Goal: Task Accomplishment & Management: Manage account settings

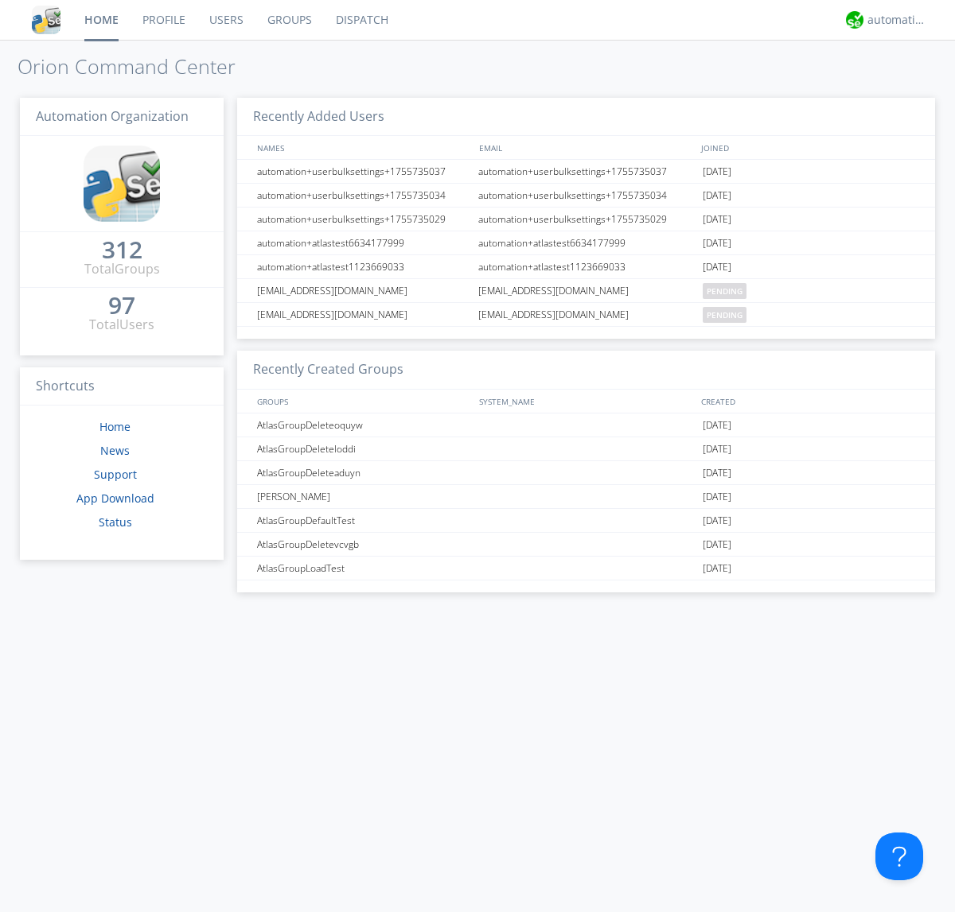
click at [225, 20] on link "Users" at bounding box center [226, 20] width 58 height 40
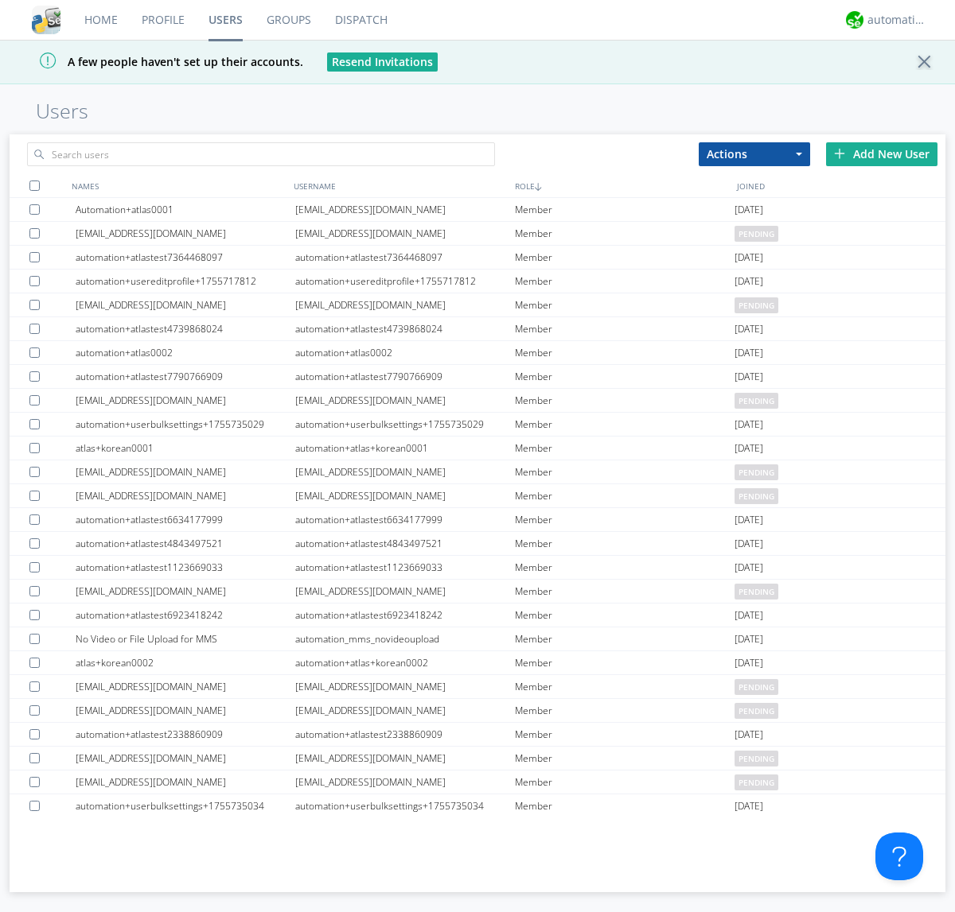
click at [881, 154] on div "Add New User" at bounding box center [881, 154] width 111 height 24
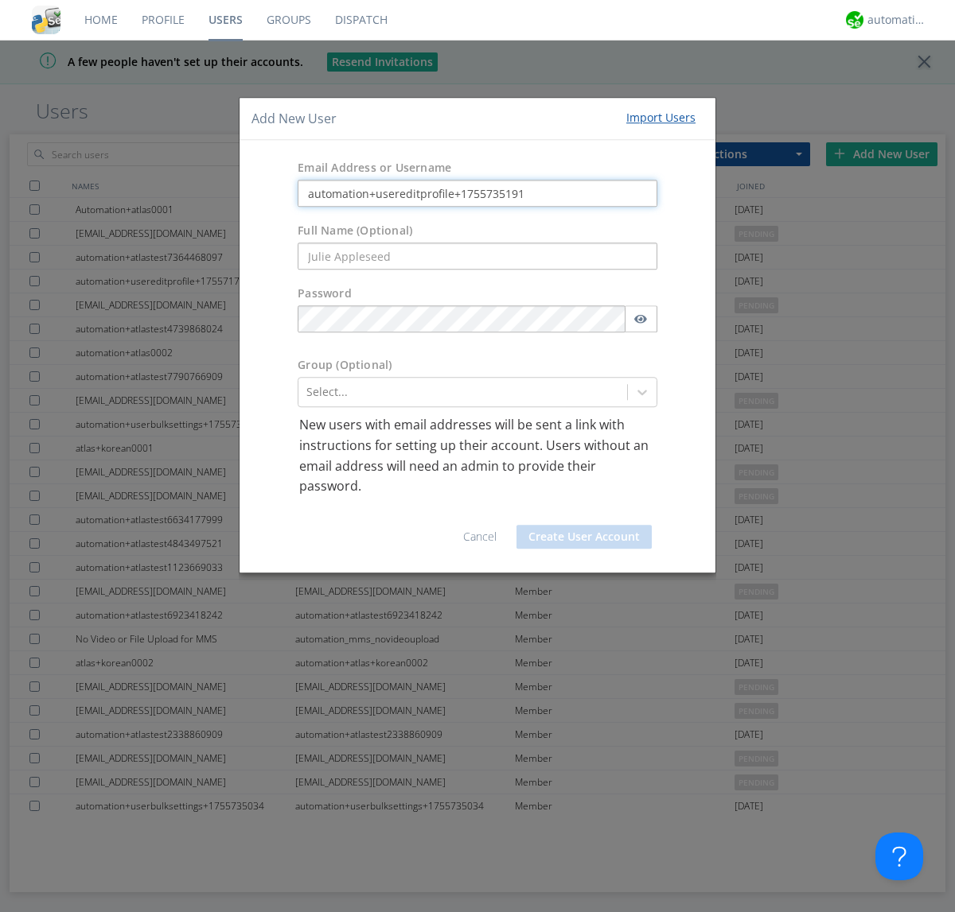
type input "automation+usereditprofile+1755735191"
click at [584, 536] on button "Create User Account" at bounding box center [583, 537] width 135 height 24
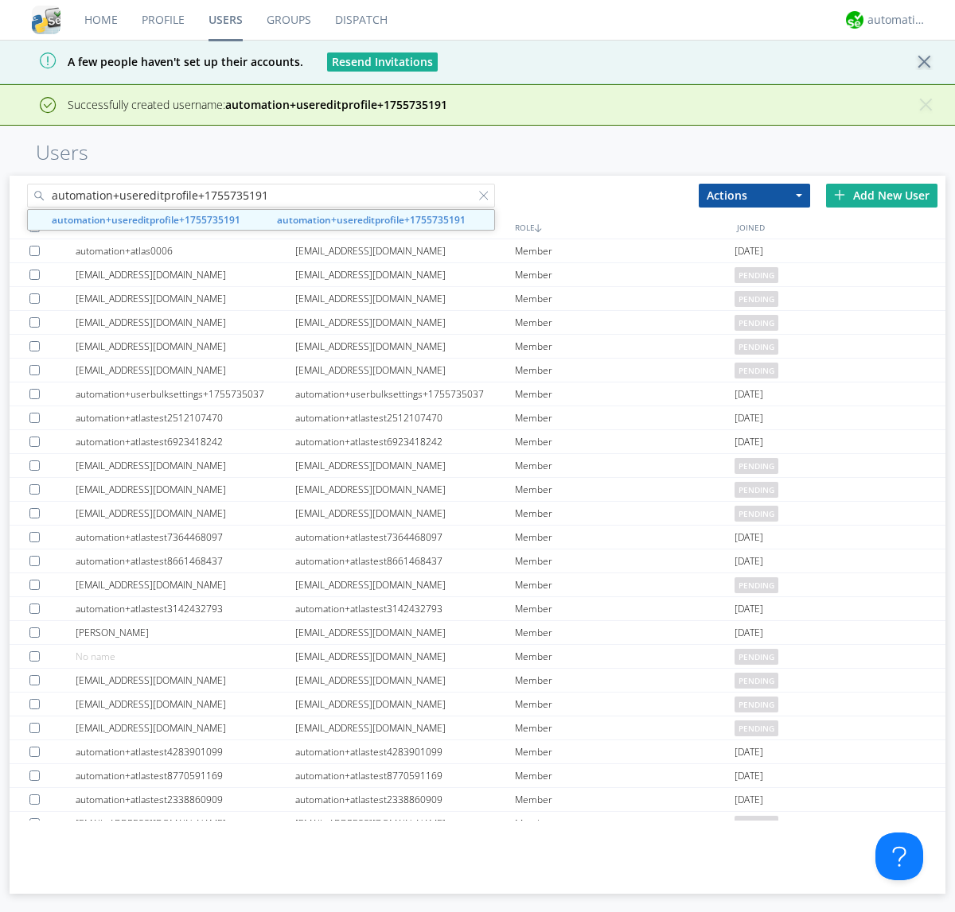
type input "automation+usereditprofile+1755735191"
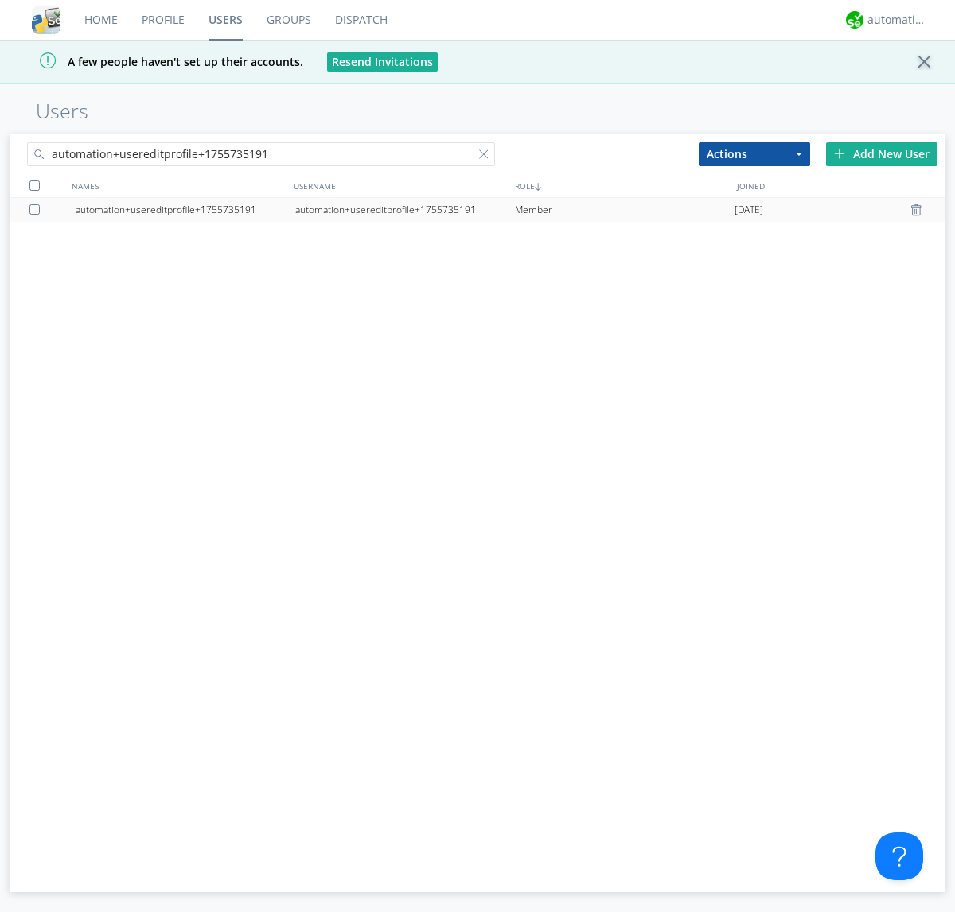
click at [404, 209] on div "automation+usereditprofile+1755735191" at bounding box center [405, 210] width 220 height 24
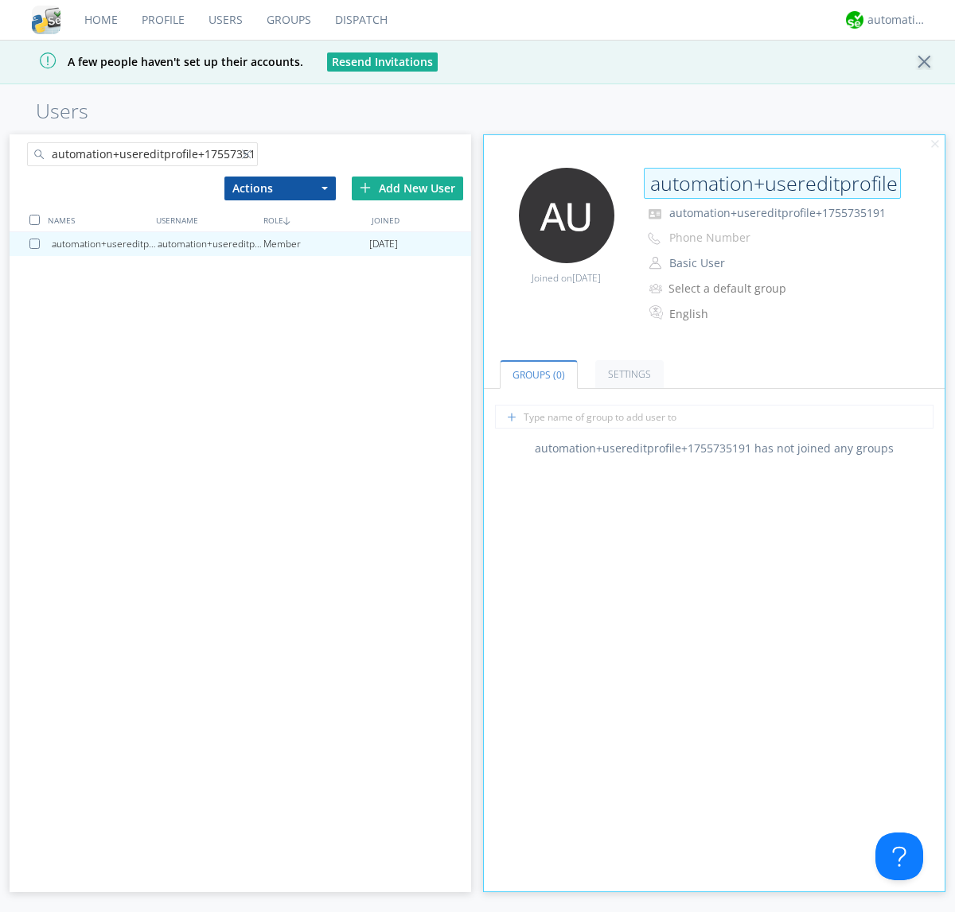
click at [772, 183] on input "automation+usereditprofile+1755735191" at bounding box center [772, 184] width 257 height 32
type input "editedautomation+usereditprofile+1755735191"
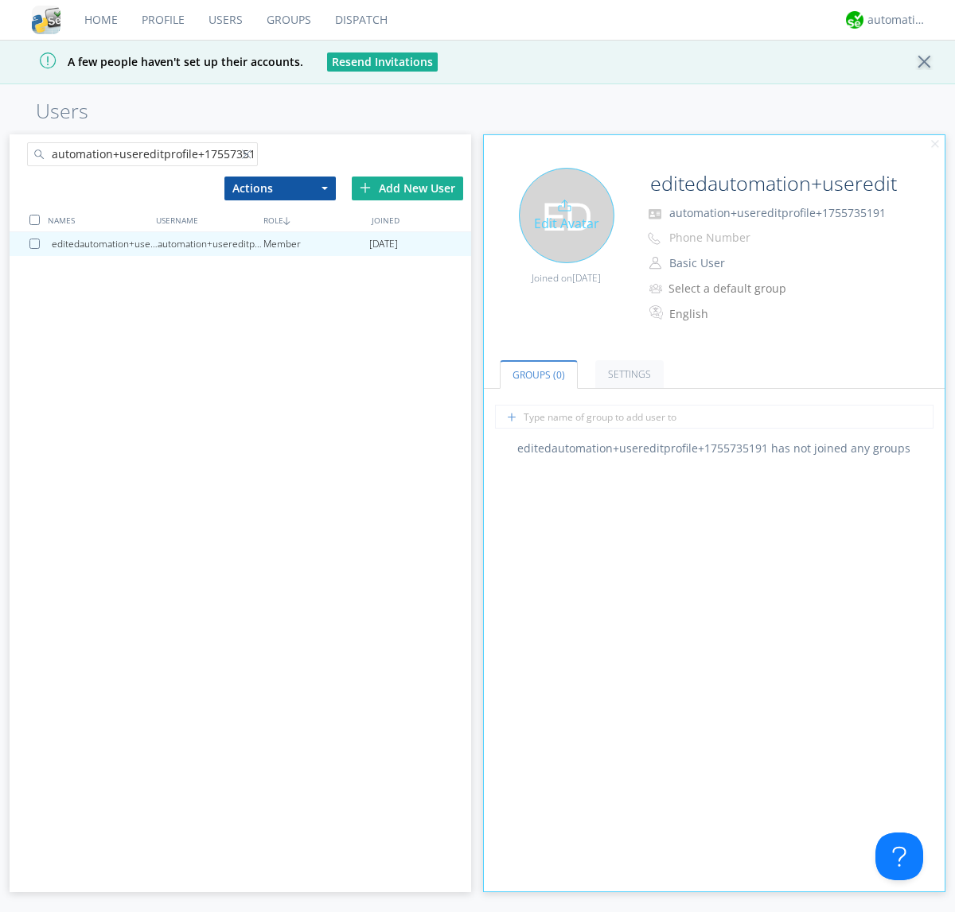
click at [566, 215] on div "Edit Avatar" at bounding box center [566, 215] width 95 height 95
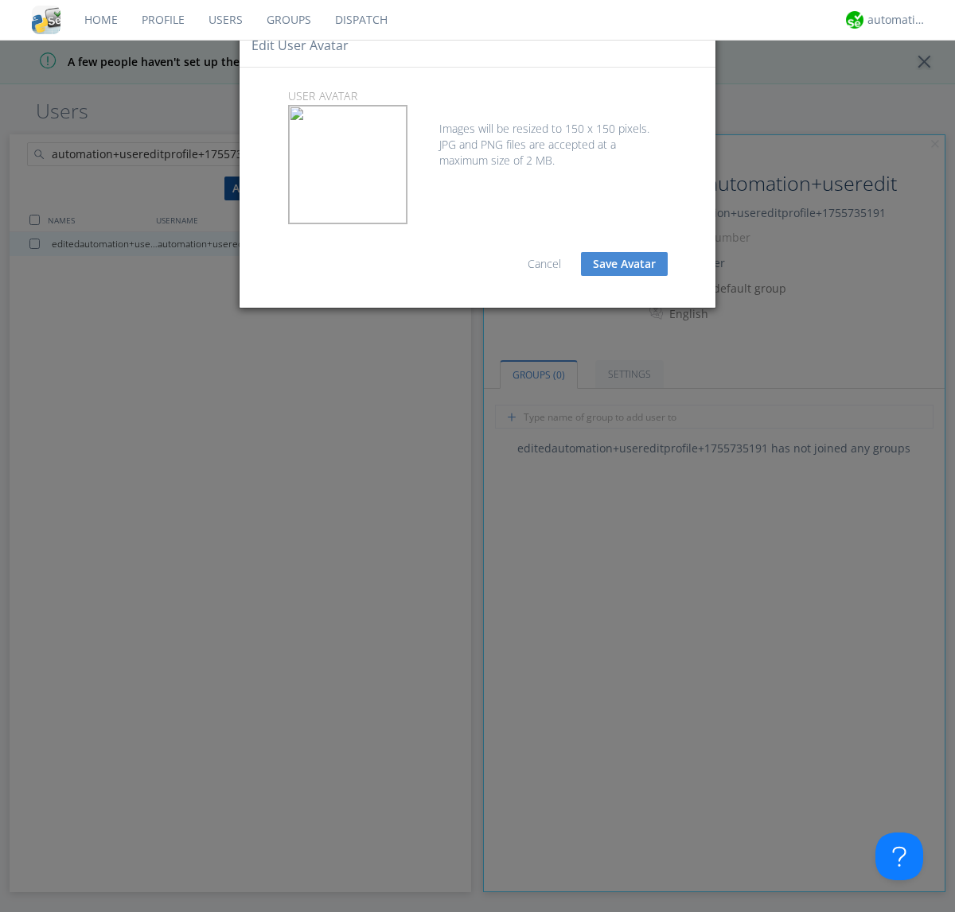
click at [624, 264] on button "Save Avatar" at bounding box center [624, 264] width 87 height 24
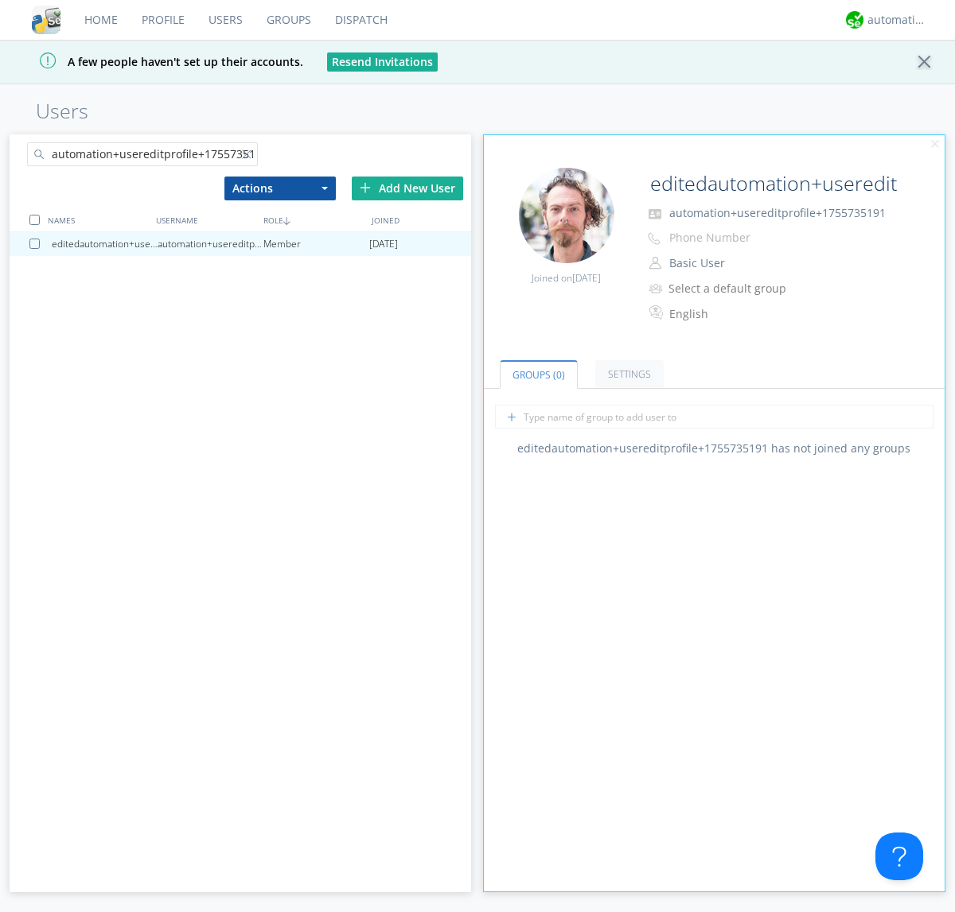
click at [249, 157] on div at bounding box center [250, 158] width 16 height 16
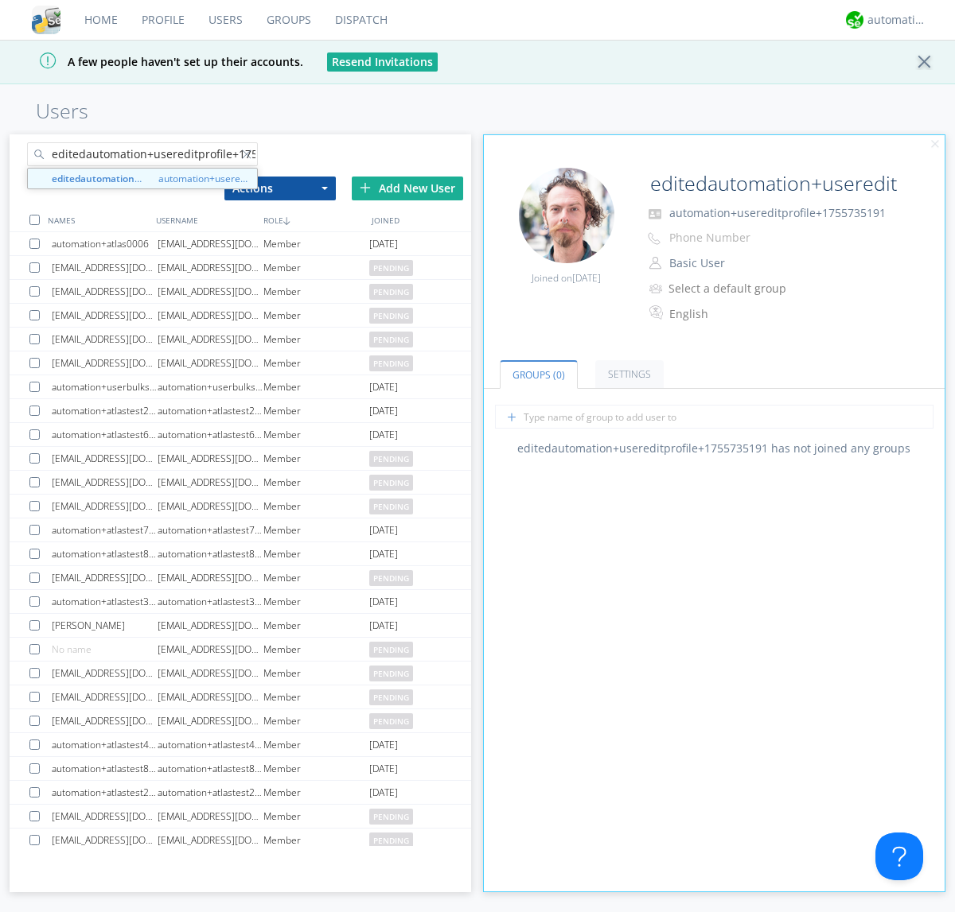
scroll to position [0, 42]
type input "editedautomation+usereditprofile+1755735191"
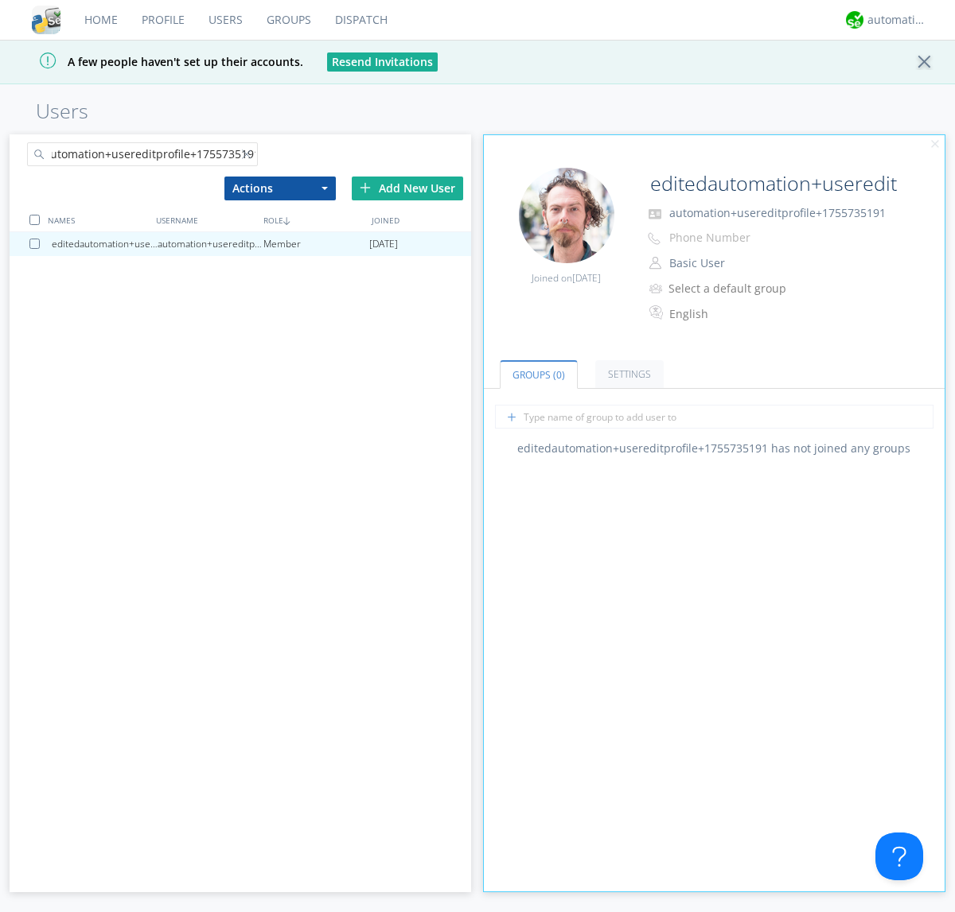
click at [34, 220] on div at bounding box center [34, 220] width 10 height 10
click at [279, 188] on button "Actions" at bounding box center [279, 189] width 111 height 24
click at [0, 0] on link "Delete User" at bounding box center [0, 0] width 0 height 0
